Goal: Task Accomplishment & Management: Manage account settings

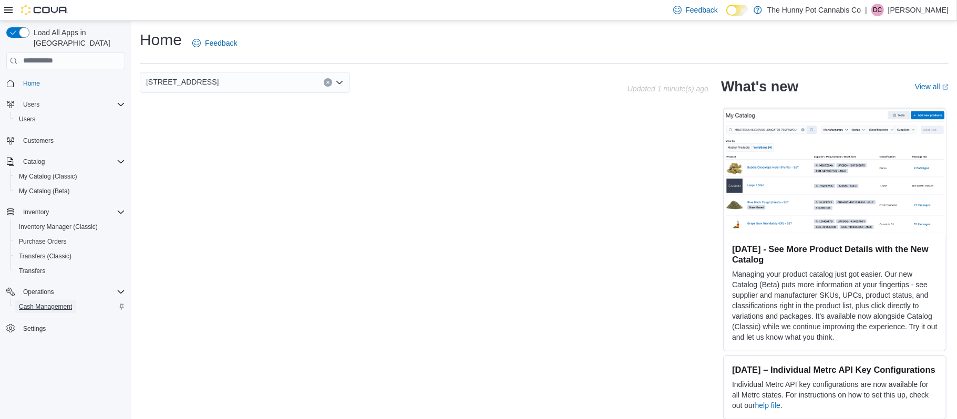
click at [67, 303] on span "Cash Management" at bounding box center [45, 307] width 53 height 8
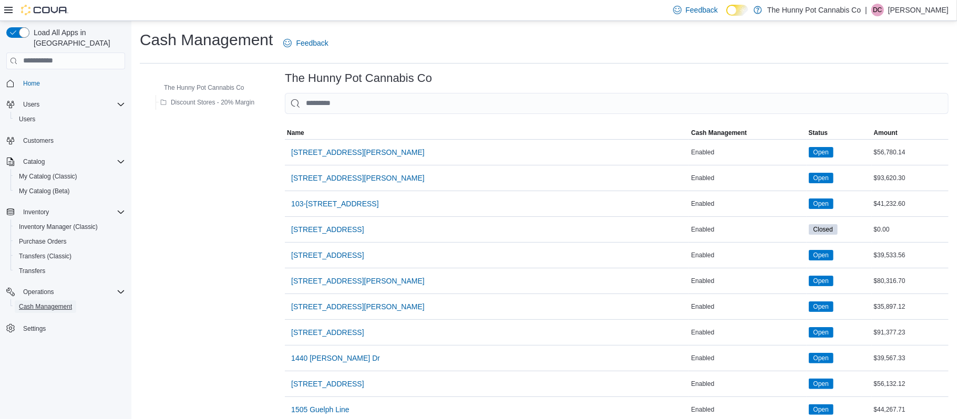
scroll to position [791, 0]
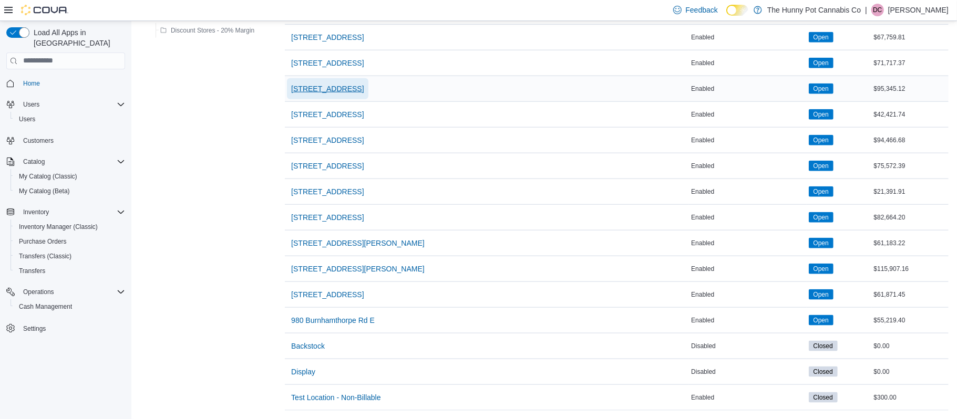
click at [354, 87] on span "[STREET_ADDRESS]" at bounding box center [327, 89] width 72 height 11
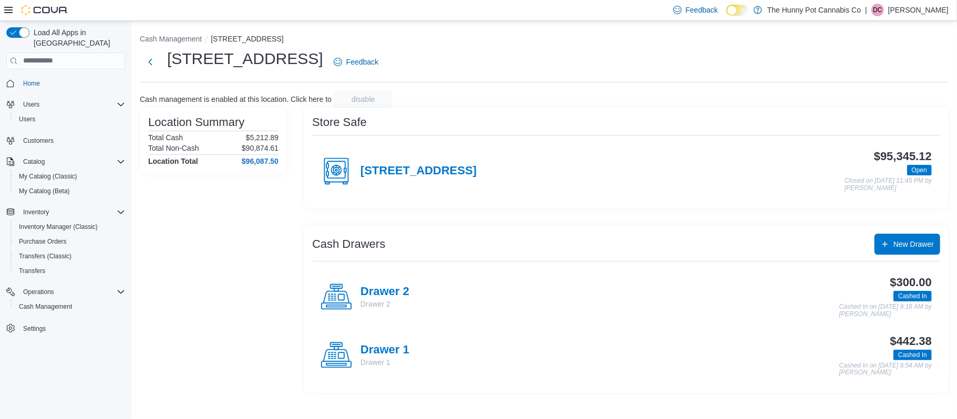
click at [338, 358] on rect at bounding box center [341, 356] width 6 height 6
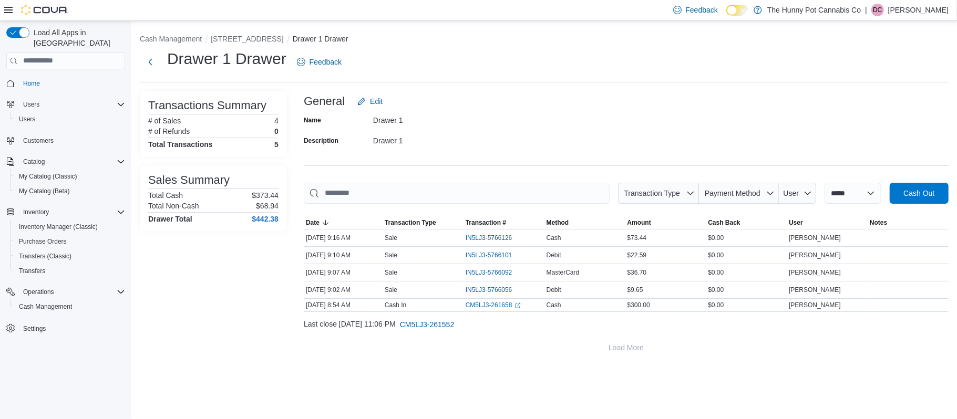
click at [381, 206] on div at bounding box center [626, 210] width 645 height 13
click at [336, 189] on input "This is a search bar. As you type, the results lower in the page will automatic…" at bounding box center [457, 193] width 306 height 21
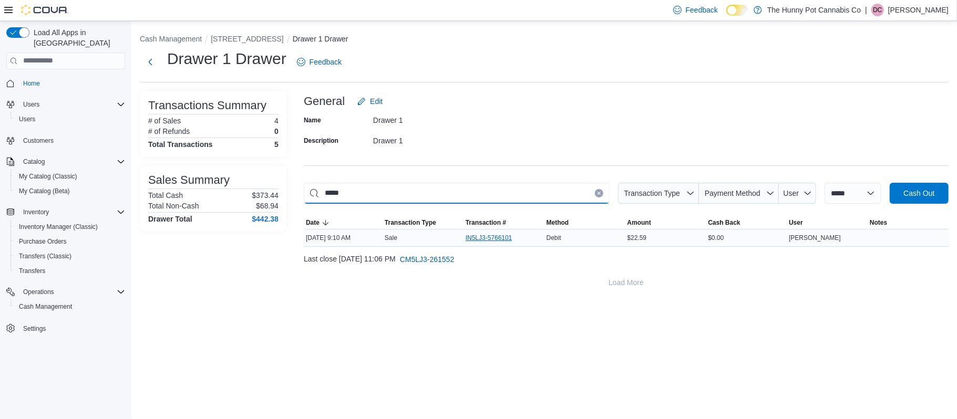
type input "*****"
click at [480, 244] on span "IN5LJ3-5766101" at bounding box center [493, 238] width 57 height 13
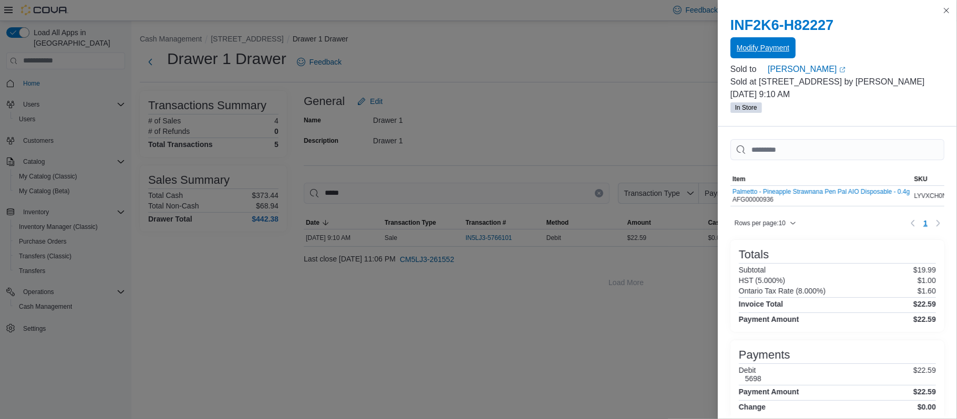
click at [770, 50] on span "Modify Payment" at bounding box center [762, 48] width 53 height 11
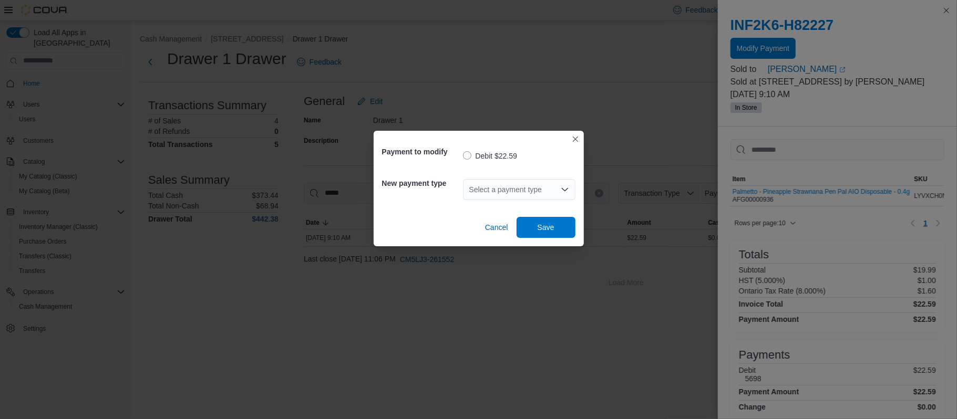
click at [521, 193] on div "Select a payment type" at bounding box center [519, 189] width 112 height 21
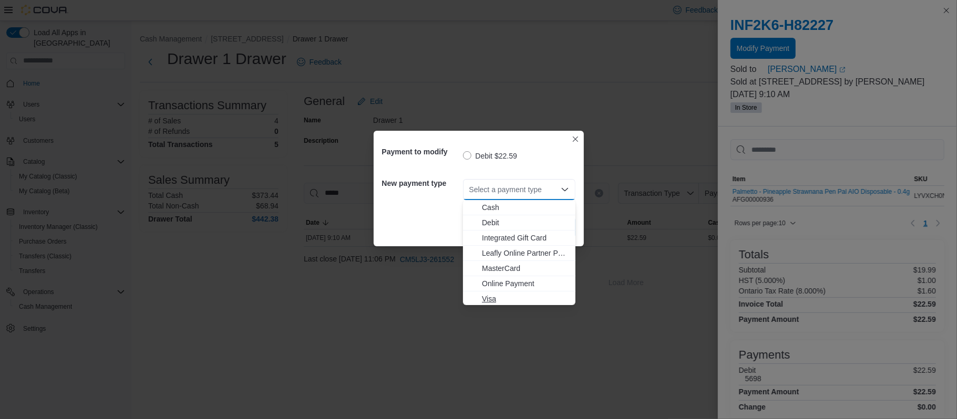
click at [492, 302] on span "Visa" at bounding box center [525, 299] width 87 height 11
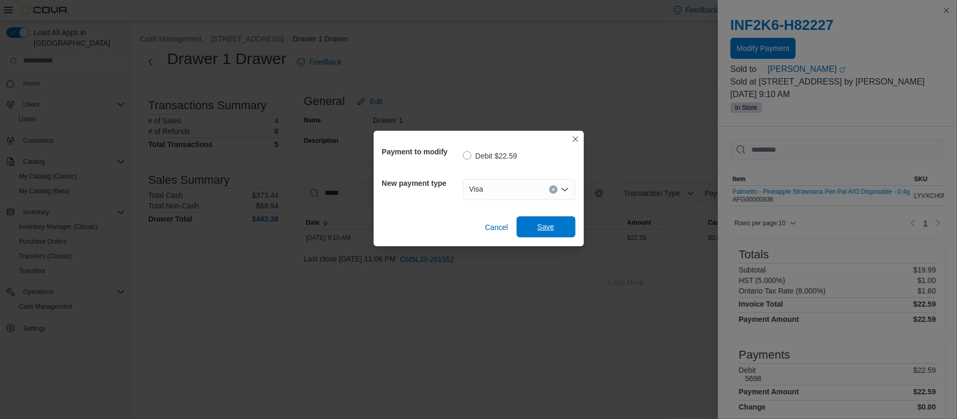
click at [562, 220] on span "Save" at bounding box center [546, 226] width 46 height 21
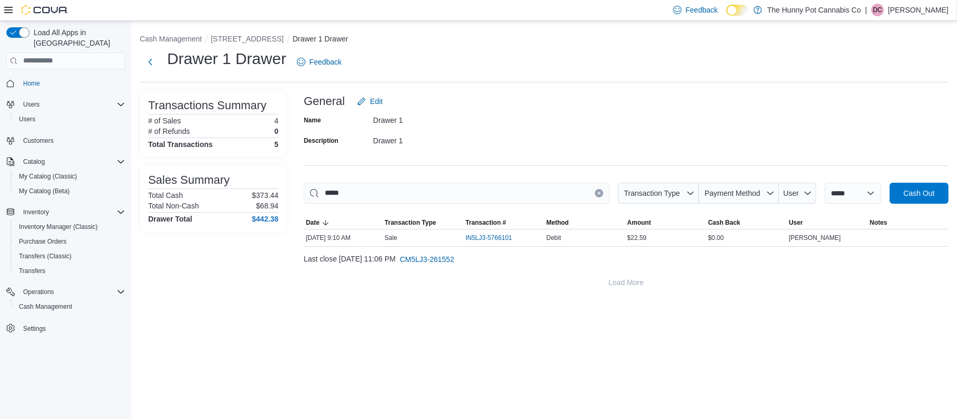
click at [595, 195] on button "Clear input" at bounding box center [599, 193] width 8 height 8
type input "****"
click at [497, 237] on span "IN5LJ3-5766056" at bounding box center [488, 238] width 47 height 8
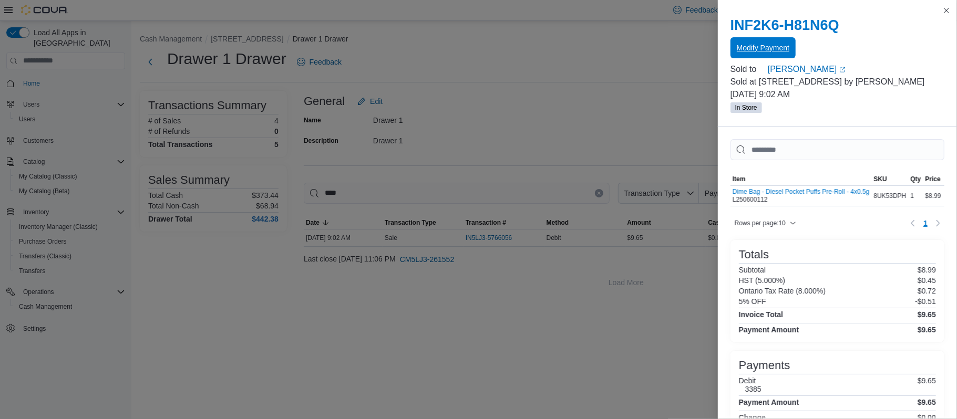
click at [753, 51] on span "Modify Payment" at bounding box center [762, 48] width 53 height 11
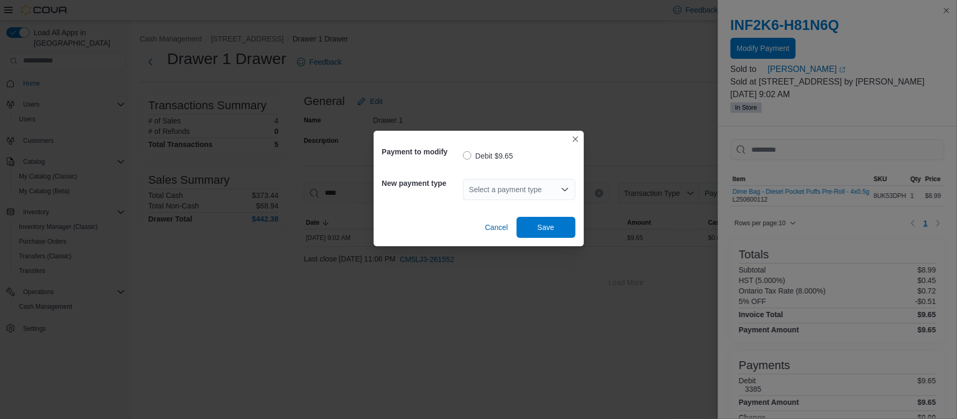
click at [565, 192] on icon "Open list of options" at bounding box center [564, 189] width 8 height 8
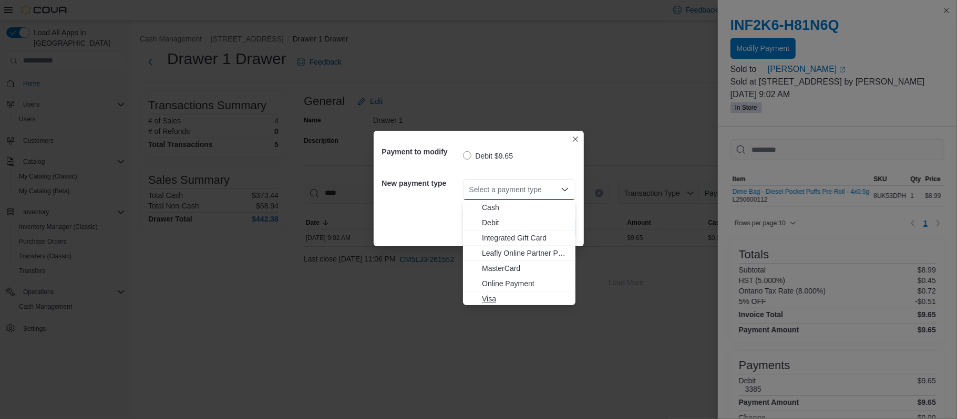
click at [504, 295] on span "Visa" at bounding box center [525, 299] width 87 height 11
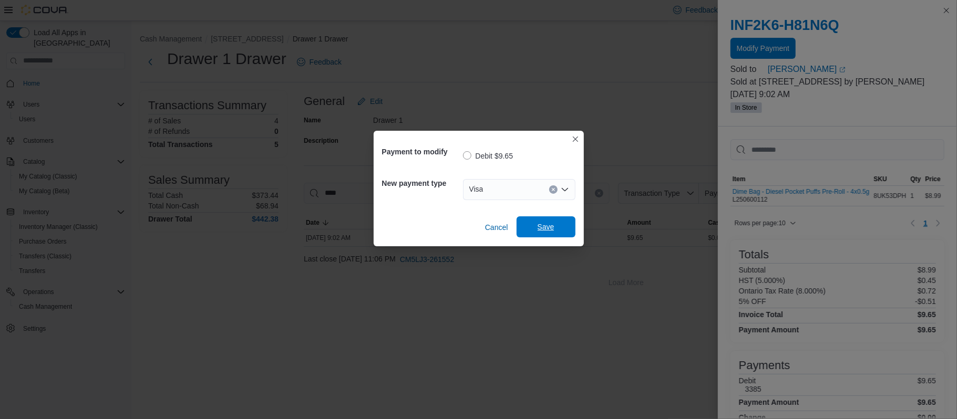
click at [544, 227] on span "Save" at bounding box center [545, 227] width 17 height 11
